Goal: Information Seeking & Learning: Understand process/instructions

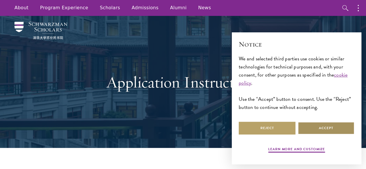
click at [330, 125] on button "Accept" at bounding box center [326, 128] width 57 height 13
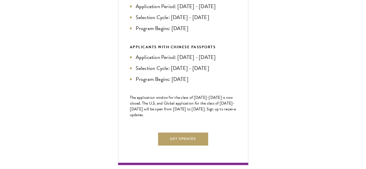
scroll to position [260, 0]
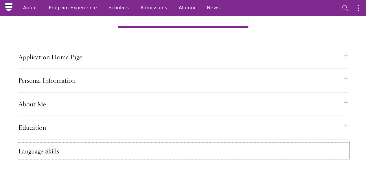
scroll to position [392, 0]
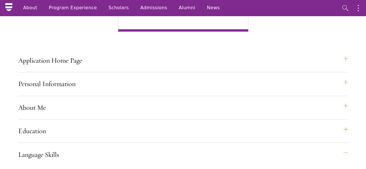
drag, startPoint x: 117, startPoint y: 87, endPoint x: 123, endPoint y: 65, distance: 22.6
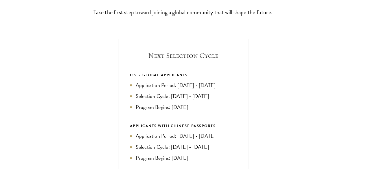
scroll to position [180, 0]
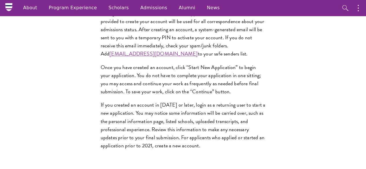
scroll to position [478, 0]
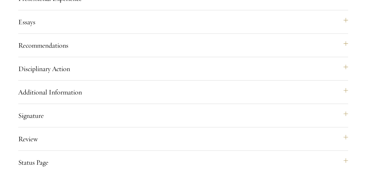
scroll to position [789, 0]
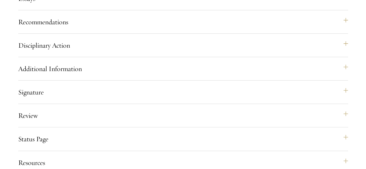
scroll to position [808, 0]
drag, startPoint x: 253, startPoint y: 43, endPoint x: 289, endPoint y: 51, distance: 36.7
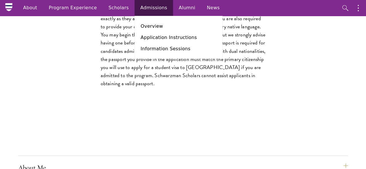
scroll to position [492, 0]
